Goal: Browse casually

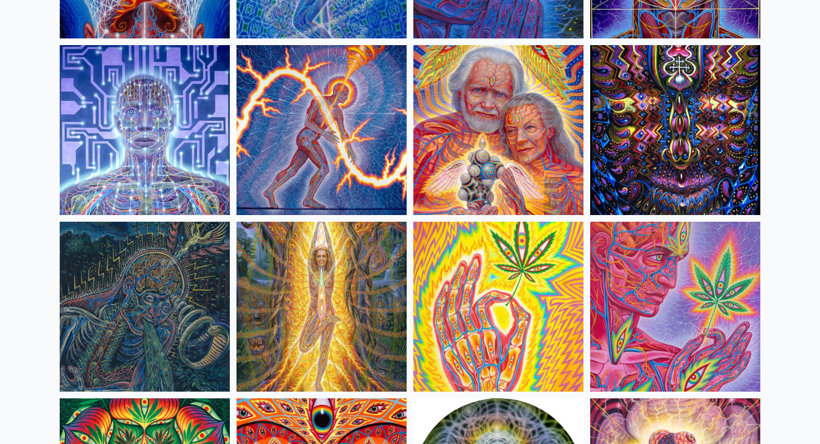
scroll to position [3281, 0]
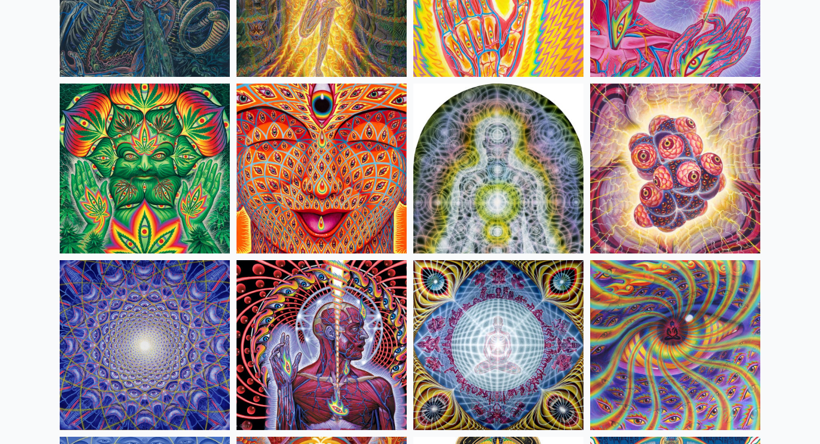
click at [342, 306] on img at bounding box center [321, 345] width 170 height 170
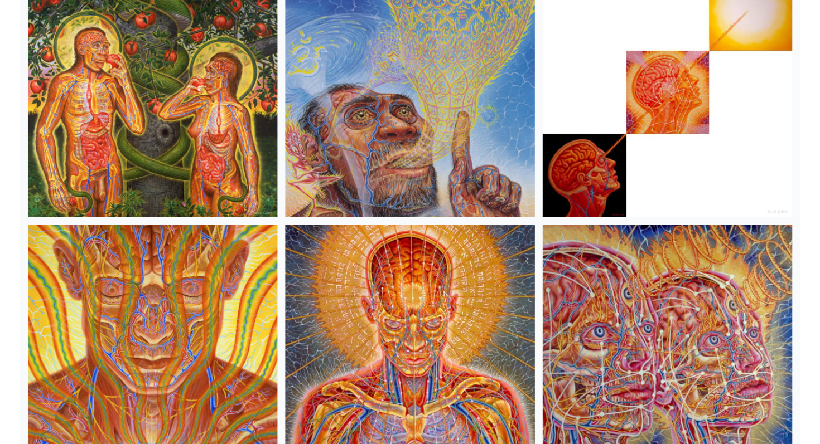
scroll to position [392, 0]
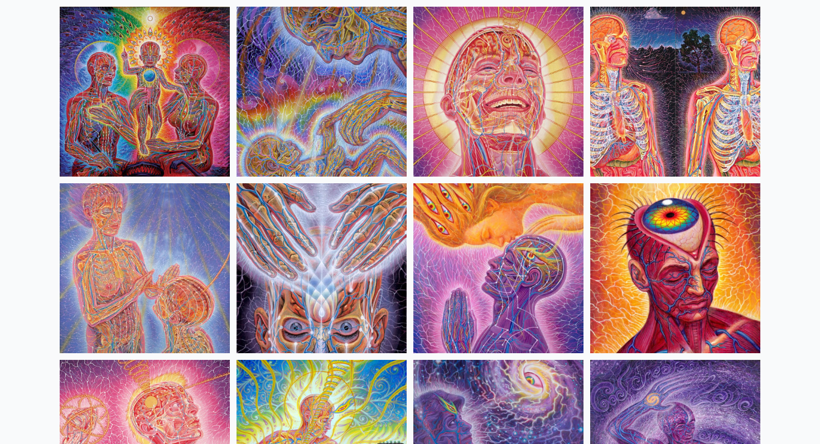
scroll to position [1356, 0]
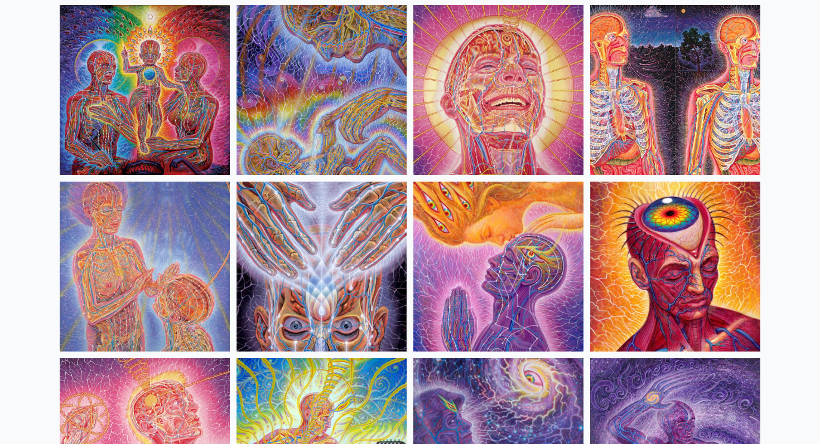
click at [681, 278] on img at bounding box center [675, 267] width 170 height 170
